Goal: Transaction & Acquisition: Purchase product/service

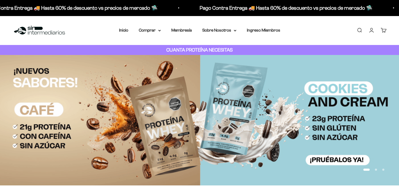
click at [153, 31] on summary "Comprar" at bounding box center [150, 30] width 22 height 7
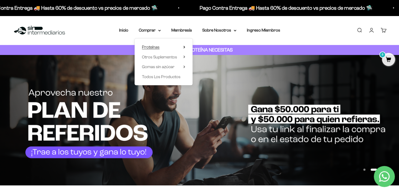
click at [167, 46] on summary "Proteínas" at bounding box center [163, 47] width 43 height 7
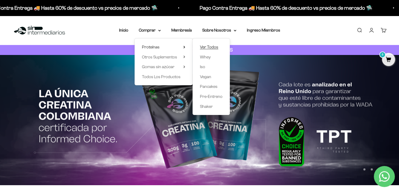
click at [209, 46] on span "Ver Todos" at bounding box center [209, 47] width 18 height 4
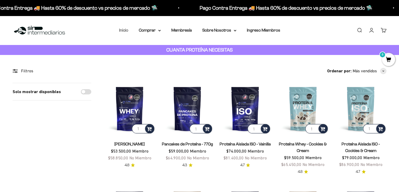
click at [128, 29] on link "Inicio" at bounding box center [123, 30] width 9 height 4
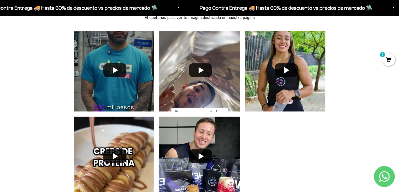
scroll to position [1425, 0]
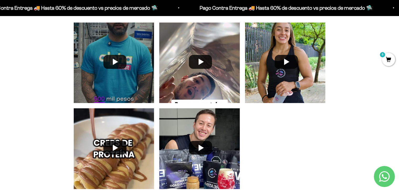
drag, startPoint x: 402, startPoint y: 17, endPoint x: 403, endPoint y: 127, distance: 110.0
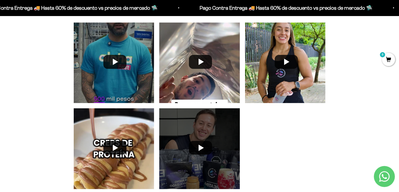
click at [206, 153] on div at bounding box center [200, 149] width 86 height 86
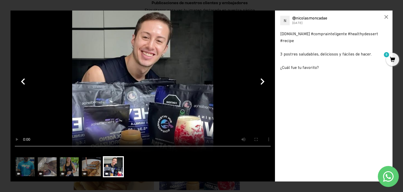
click at [151, 67] on video at bounding box center [142, 80] width 265 height 141
click at [171, 86] on video at bounding box center [142, 80] width 265 height 141
click at [387, 15] on div "×" at bounding box center [386, 16] width 13 height 13
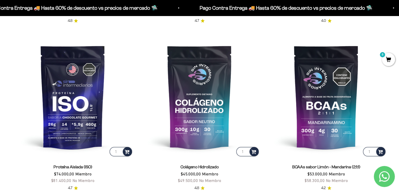
scroll to position [384, 0]
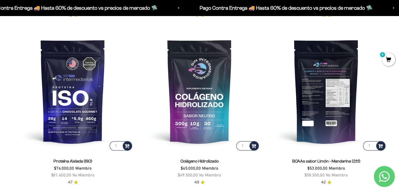
click at [339, 85] on img at bounding box center [326, 91] width 120 height 120
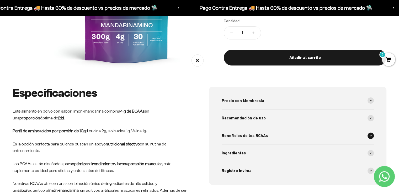
click at [264, 139] on div "Beneficios de los BCAAs" at bounding box center [298, 135] width 153 height 17
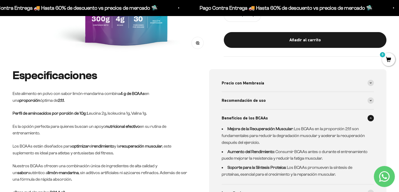
scroll to position [179, 0]
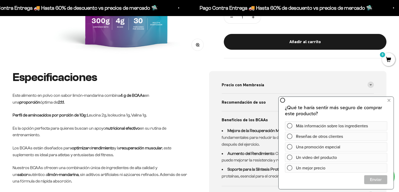
click at [240, 117] on span "Beneficios de los BCAAs" at bounding box center [245, 119] width 46 height 7
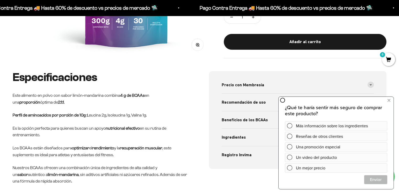
click at [246, 105] on div "Recomendación de uso" at bounding box center [298, 101] width 153 height 17
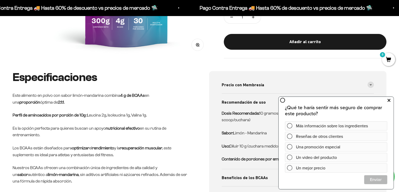
click at [391, 99] on button at bounding box center [388, 100] width 9 height 8
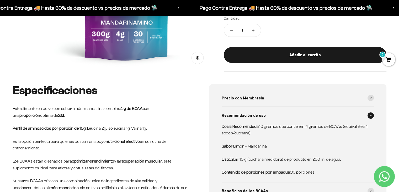
scroll to position [0, 0]
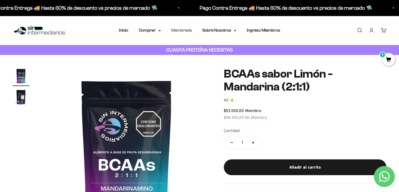
click at [178, 32] on link "Membresía" at bounding box center [181, 30] width 20 height 4
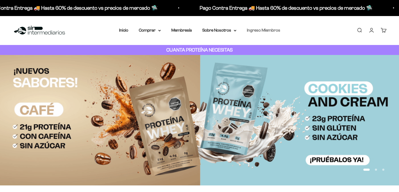
click at [259, 32] on link "Ingreso Miembros" at bounding box center [263, 30] width 33 height 4
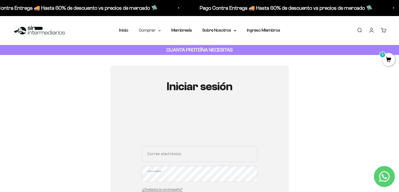
click at [146, 29] on summary "Comprar" at bounding box center [150, 30] width 22 height 7
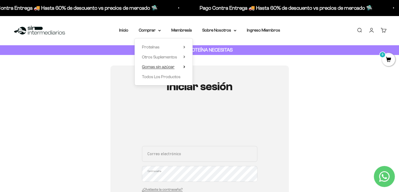
click at [163, 65] on span "Gomas sin azúcar" at bounding box center [158, 66] width 33 height 4
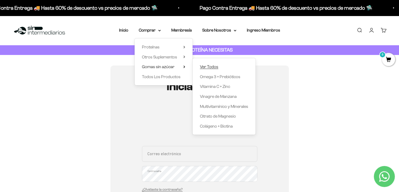
click at [208, 65] on span "Ver Todos" at bounding box center [209, 66] width 18 height 4
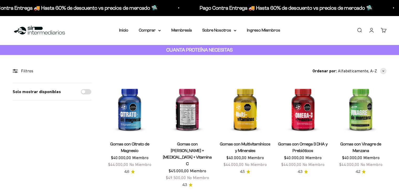
click at [191, 105] on img at bounding box center [187, 108] width 51 height 51
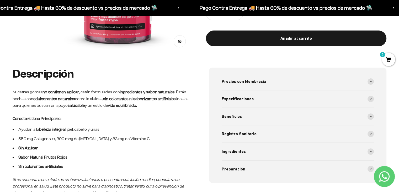
scroll to position [216, 0]
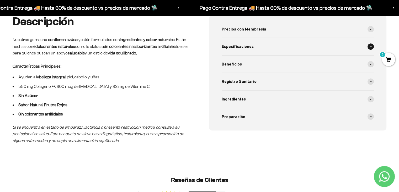
click at [225, 52] on div "Especificaciones" at bounding box center [298, 46] width 153 height 17
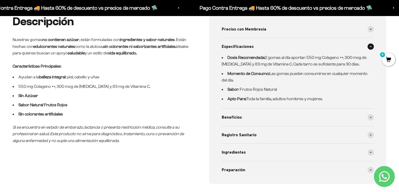
click at [225, 52] on div "Especificaciones" at bounding box center [298, 46] width 153 height 17
